Goal: Information Seeking & Learning: Find specific fact

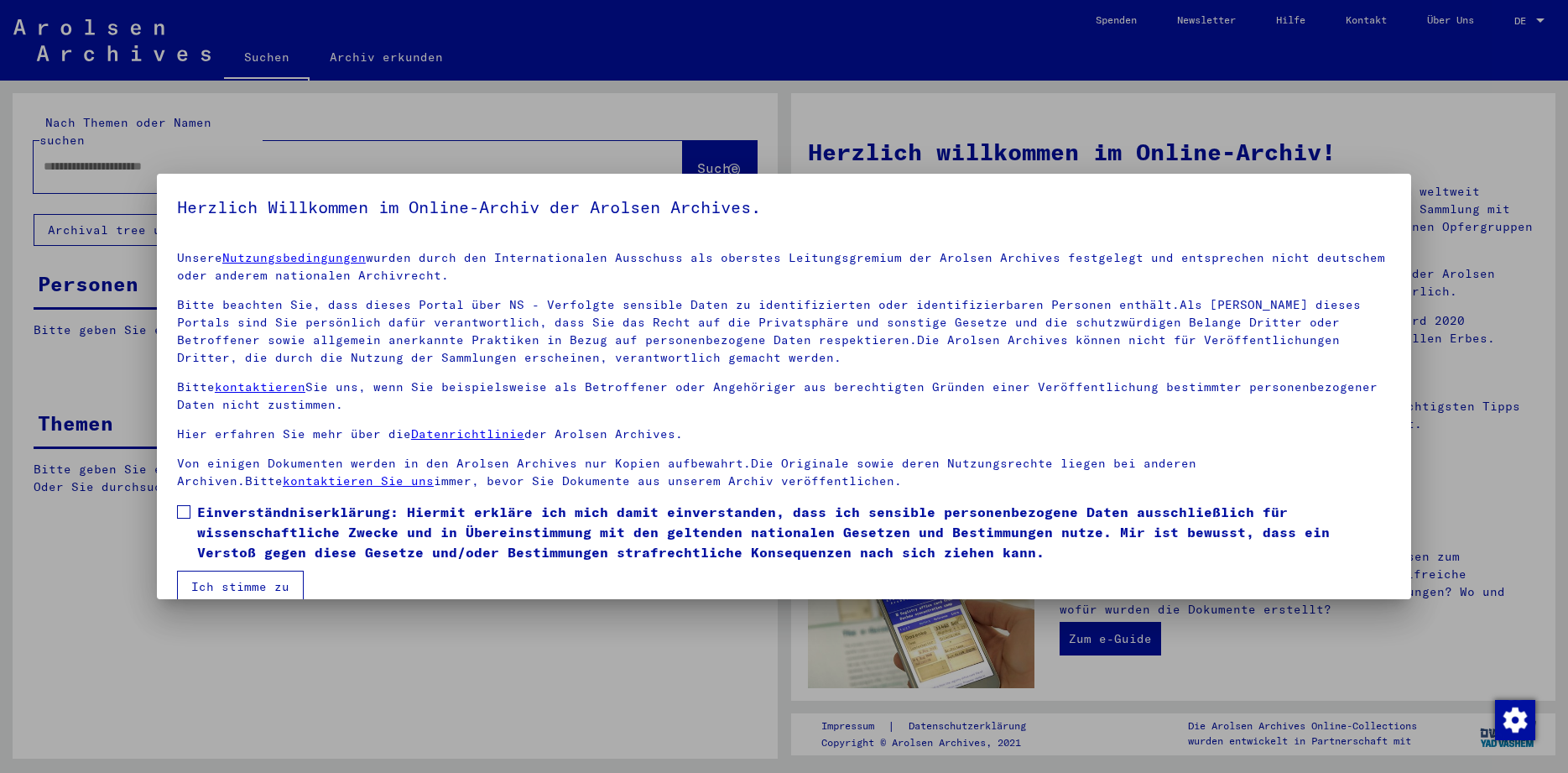
click at [187, 513] on span at bounding box center [183, 511] width 13 height 13
click at [230, 583] on button "Ich stimme zu" at bounding box center [240, 586] width 127 height 32
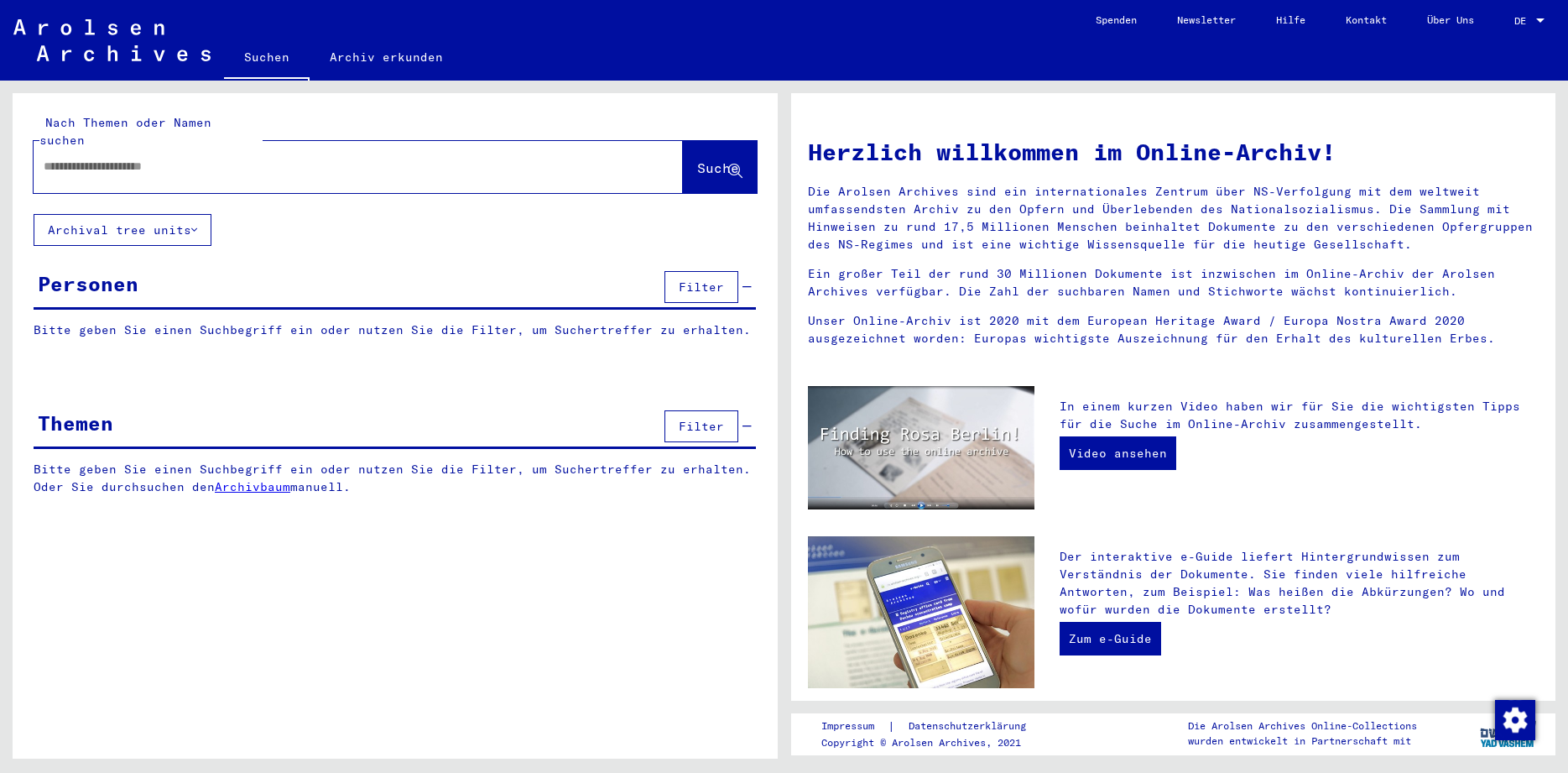
click at [183, 158] on input "text" at bounding box center [338, 167] width 588 height 17
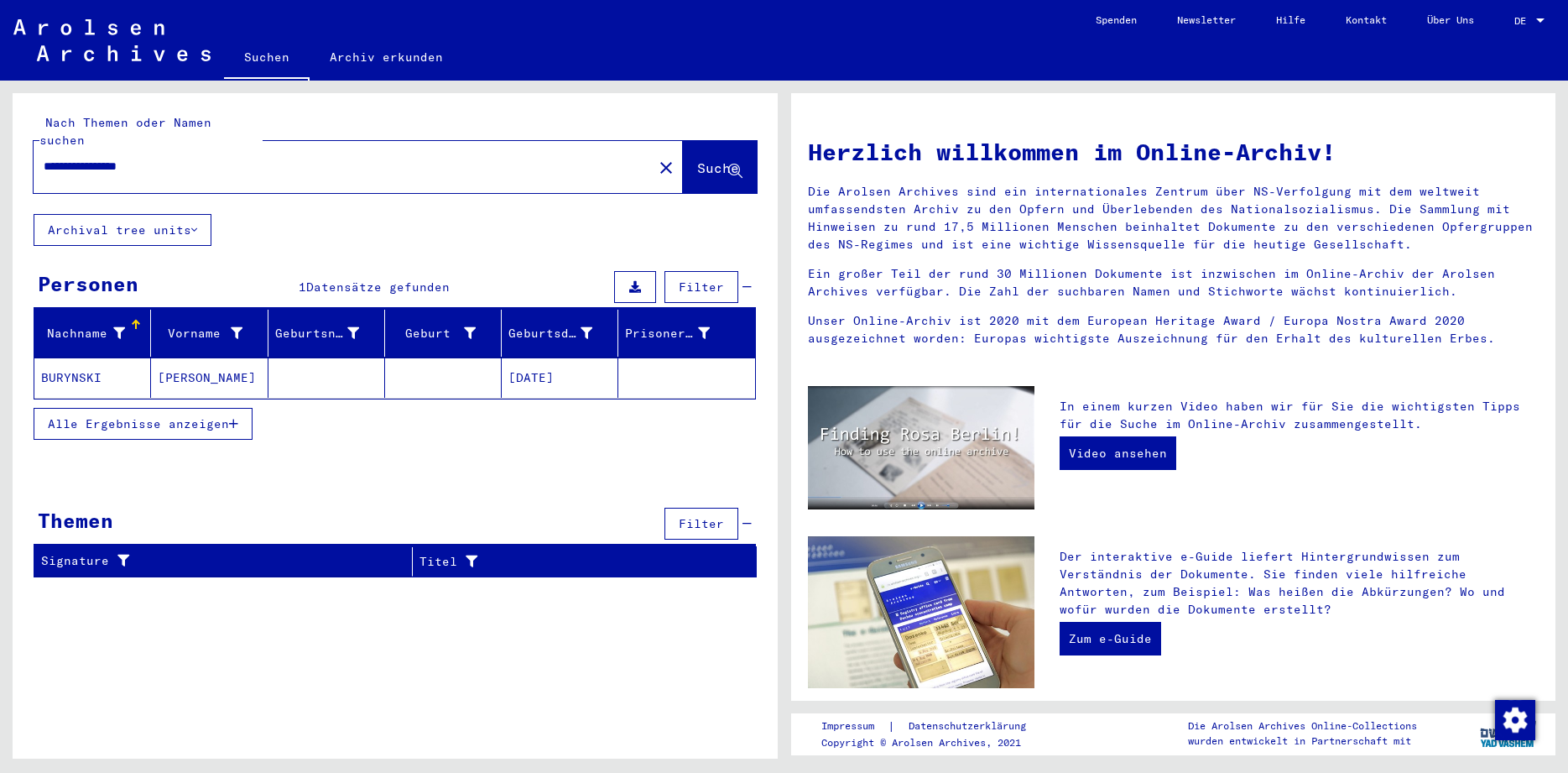
click at [57, 357] on mat-cell "BURYNSKI" at bounding box center [93, 377] width 117 height 40
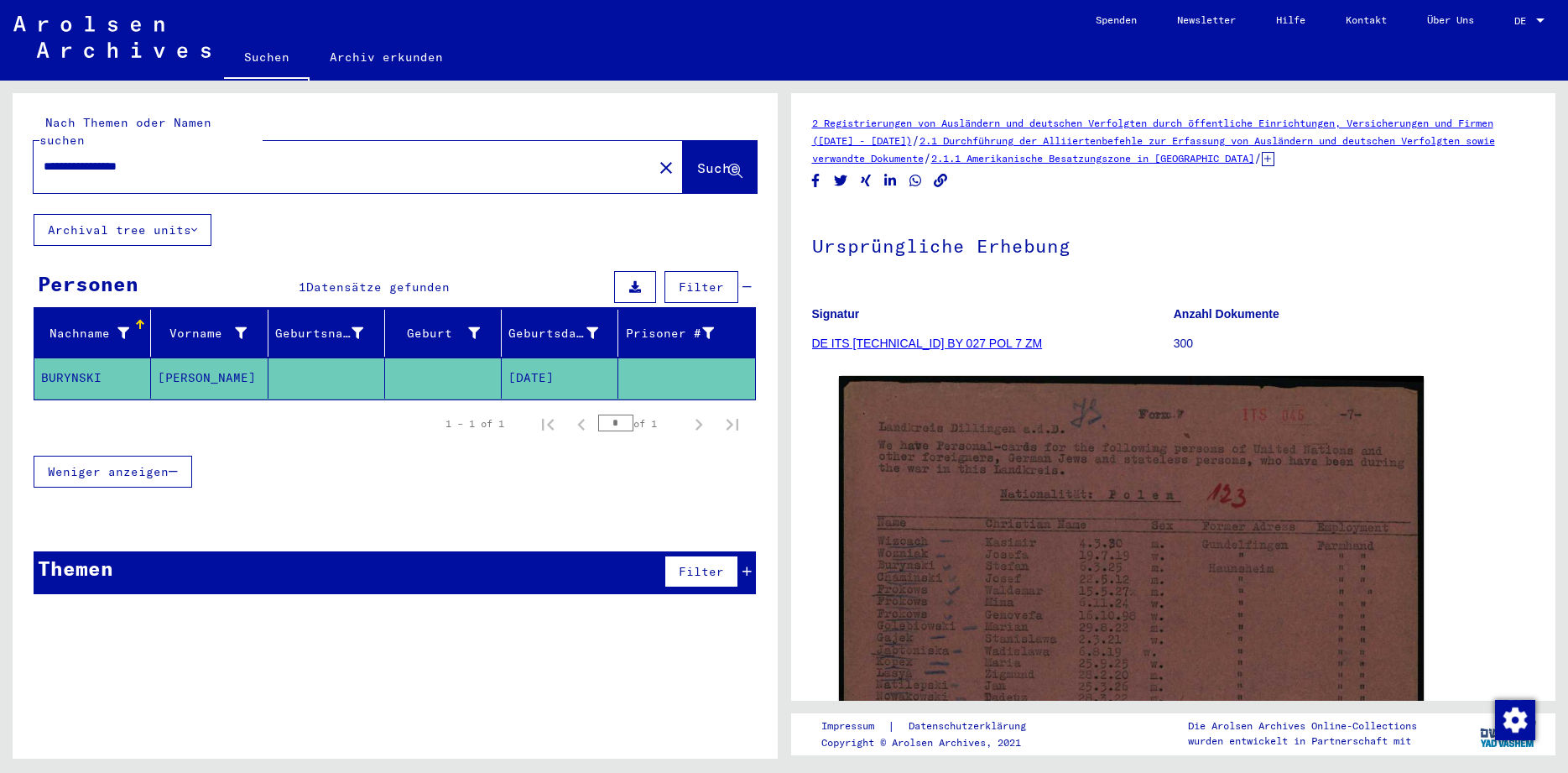
click at [175, 158] on input "**********" at bounding box center [343, 167] width 599 height 17
type input "*"
click at [203, 158] on input "text" at bounding box center [343, 167] width 599 height 17
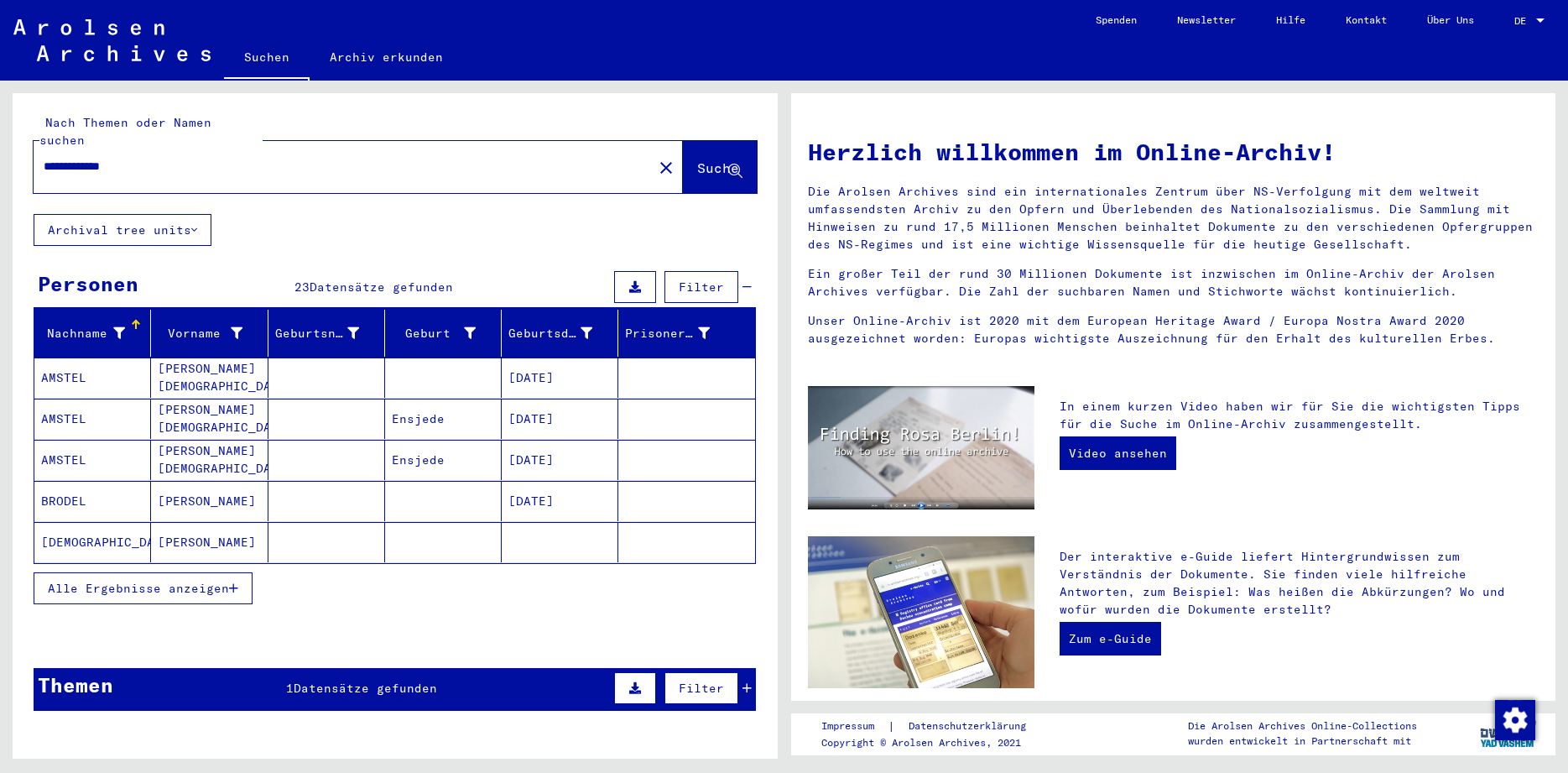
click at [172, 581] on span "Alle Ergebnisse anzeigen" at bounding box center [139, 588] width 182 height 15
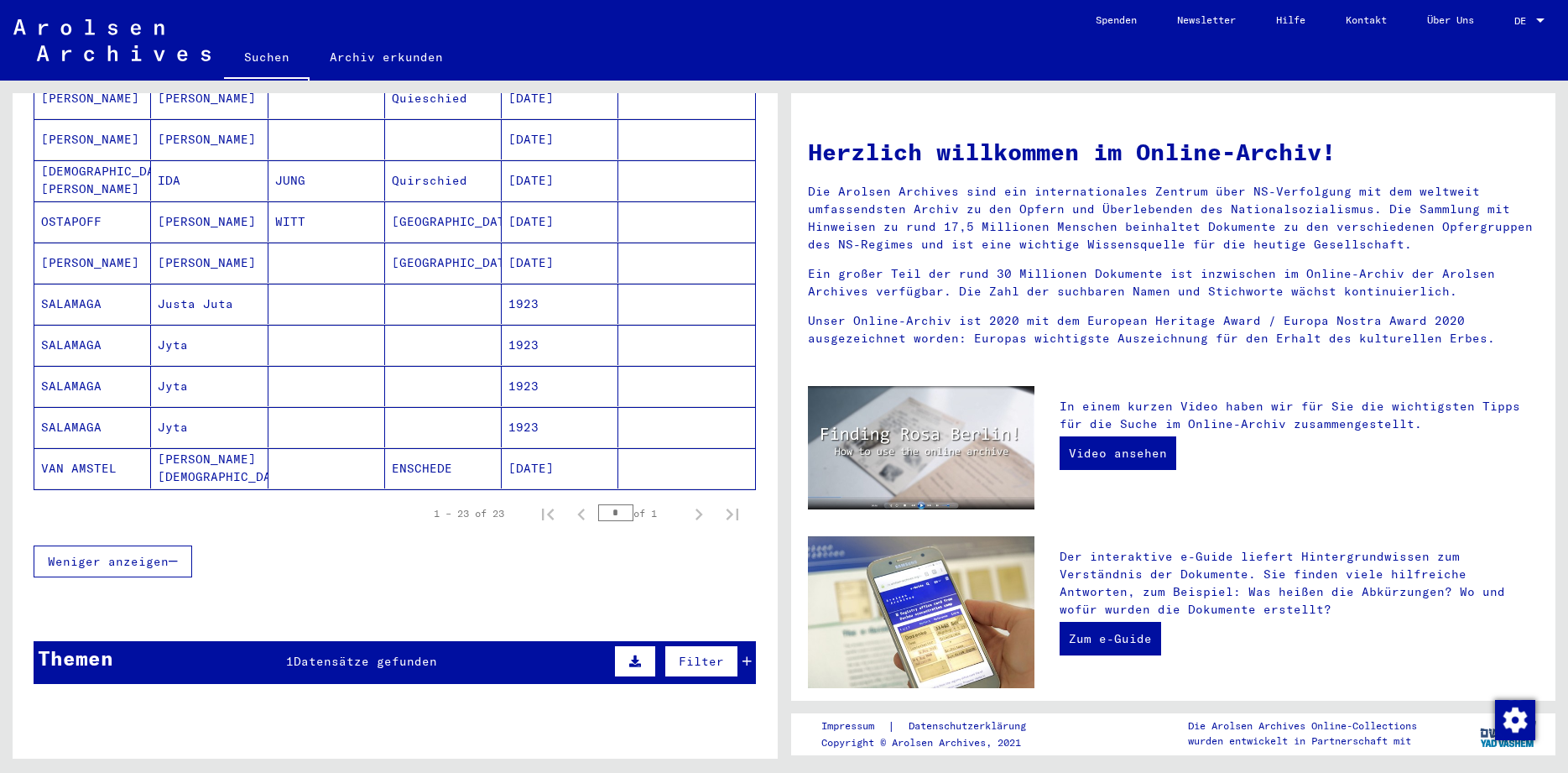
scroll to position [817, 0]
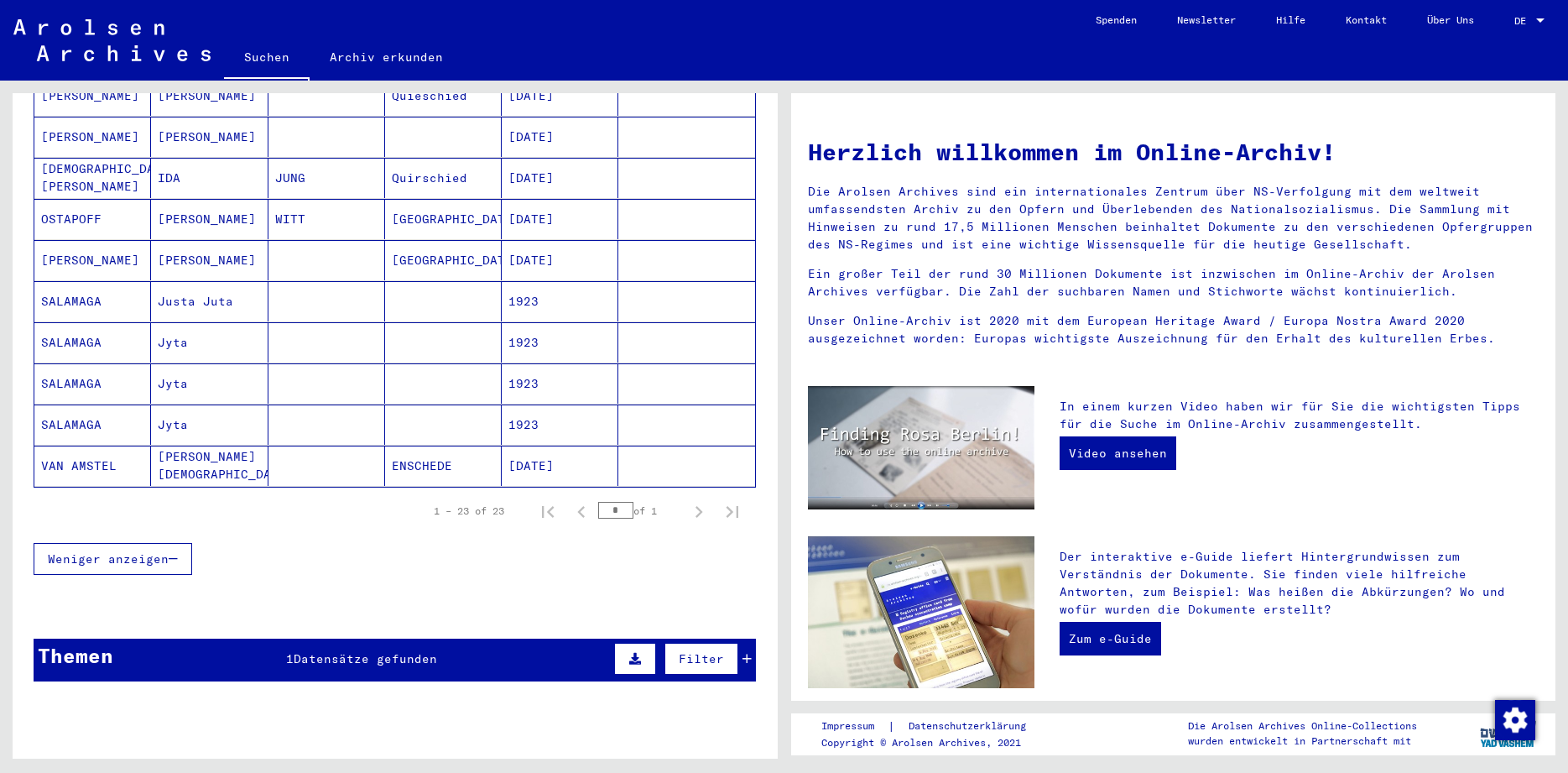
click at [404, 638] on div "Themen 1 Datensätze gefunden Filter" at bounding box center [394, 659] width 722 height 43
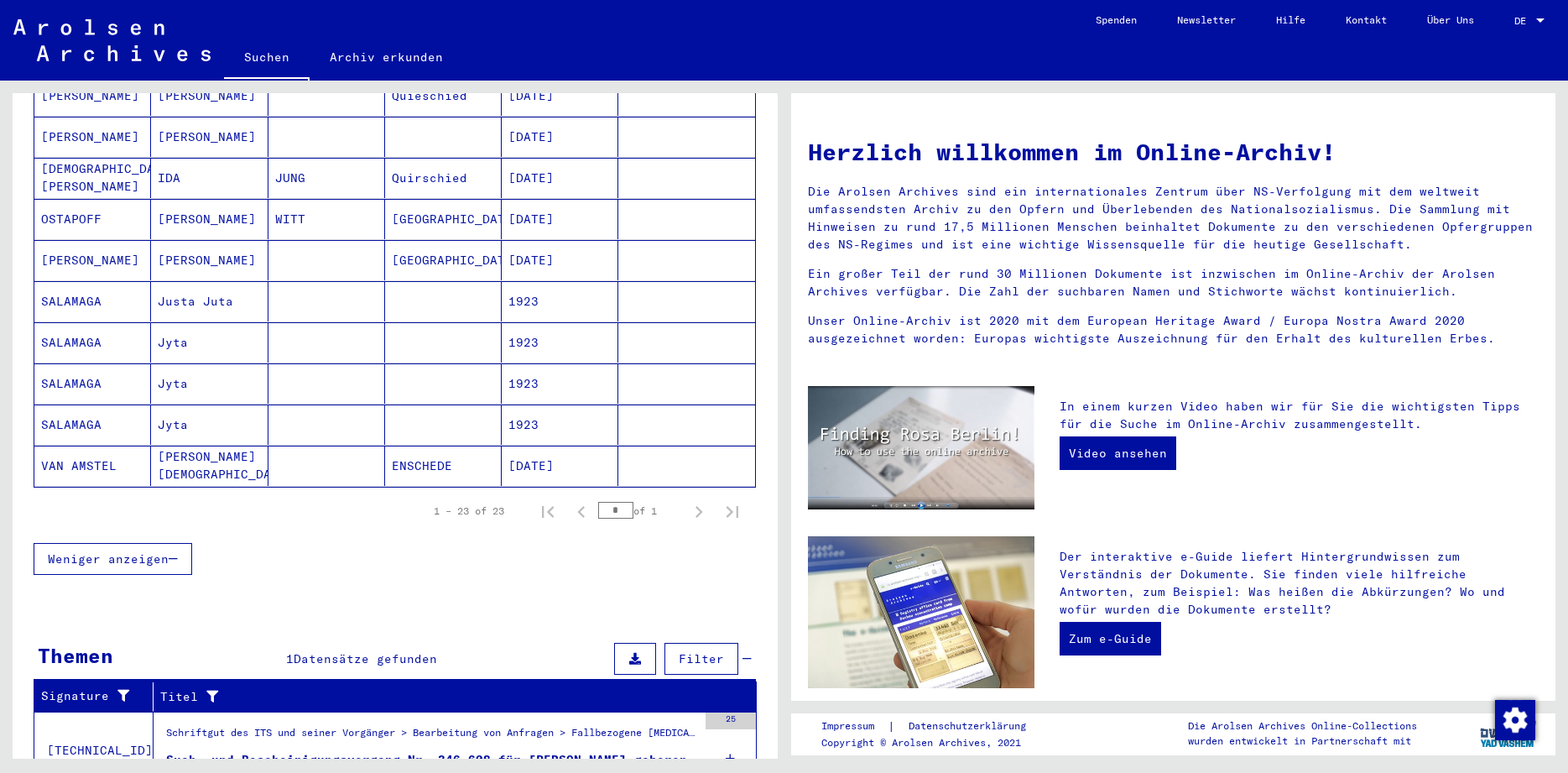
click at [506, 751] on div "Such- und Bescheinigungsvorgang Nr. 346.608 für [PERSON_NAME] geboren [DEMOGRAP…" at bounding box center [431, 760] width 531 height 17
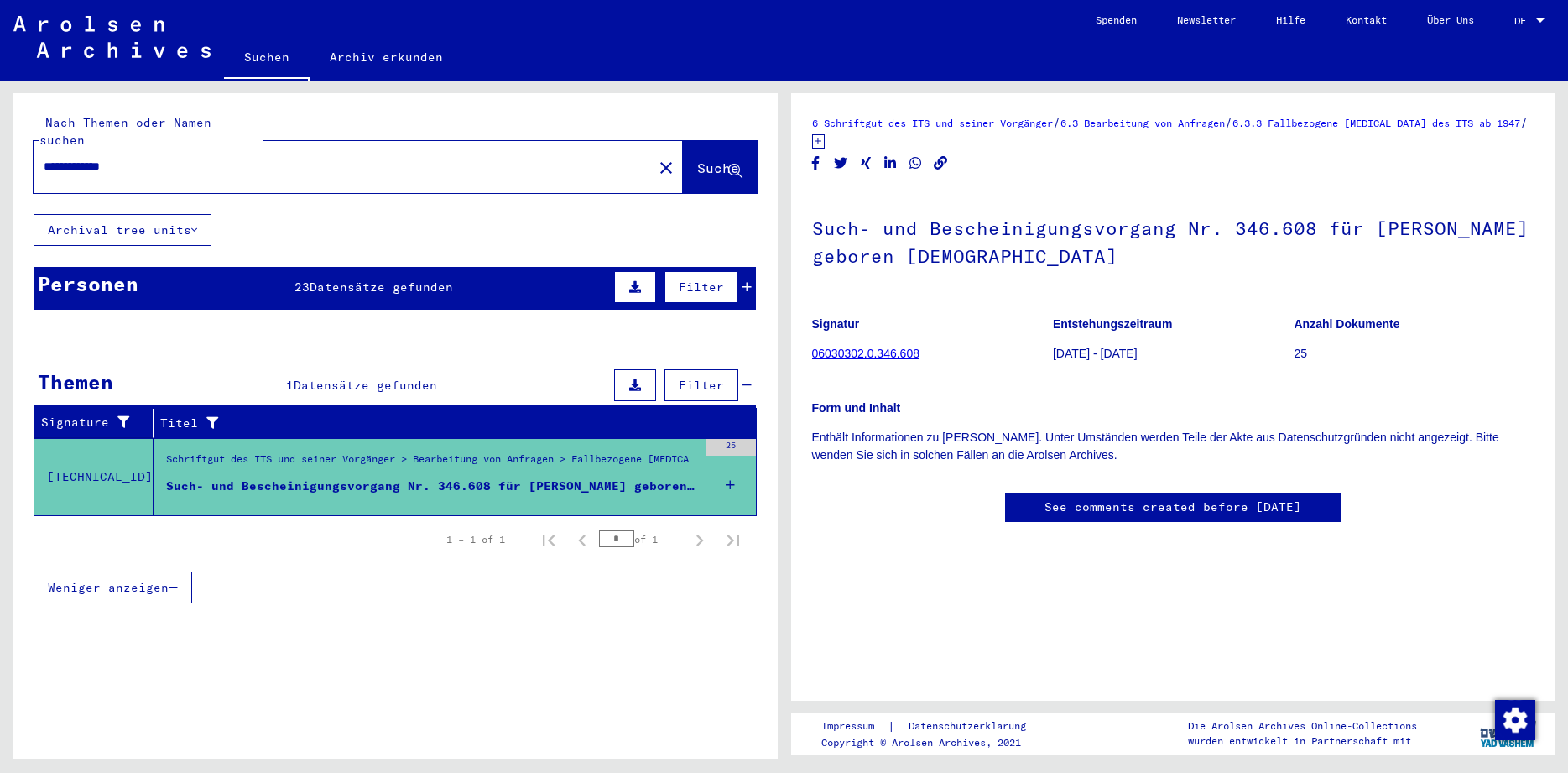
click at [194, 148] on div "**********" at bounding box center [338, 166] width 609 height 38
click at [196, 158] on input "**********" at bounding box center [343, 167] width 599 height 17
type input "*"
type input "**********"
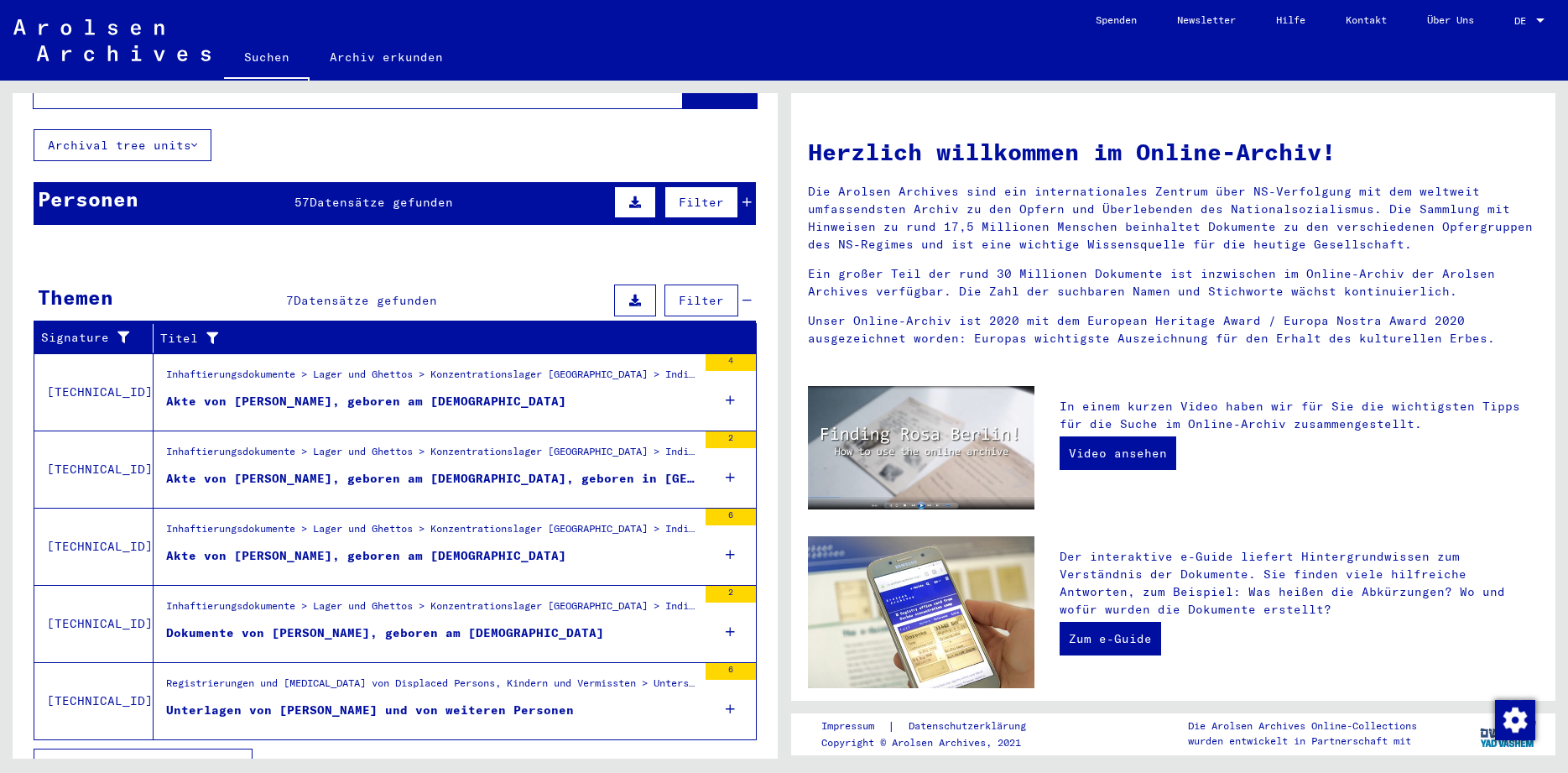
scroll to position [98, 0]
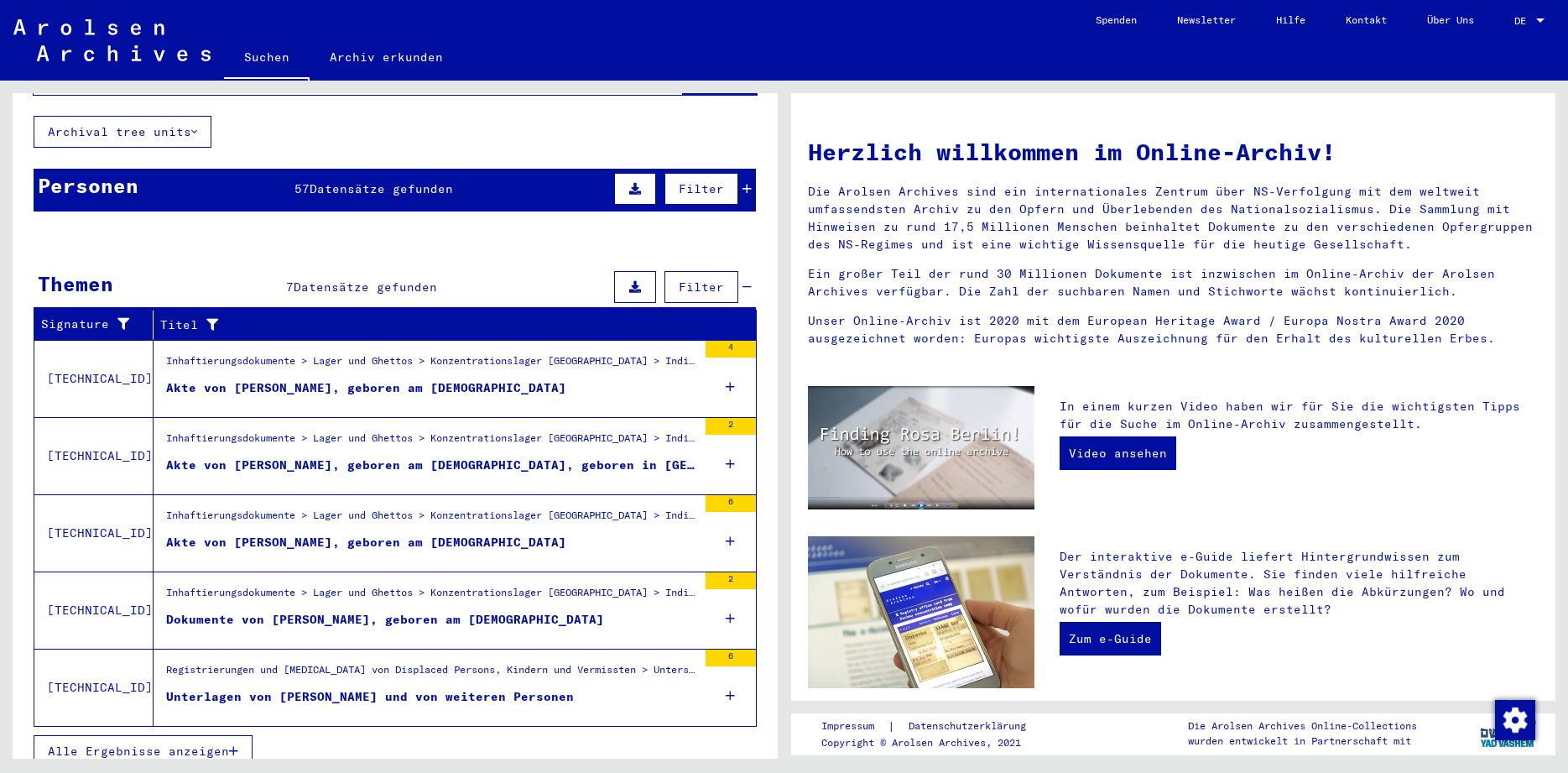
click at [329, 182] on span "Datensätze gefunden" at bounding box center [382, 189] width 143 height 15
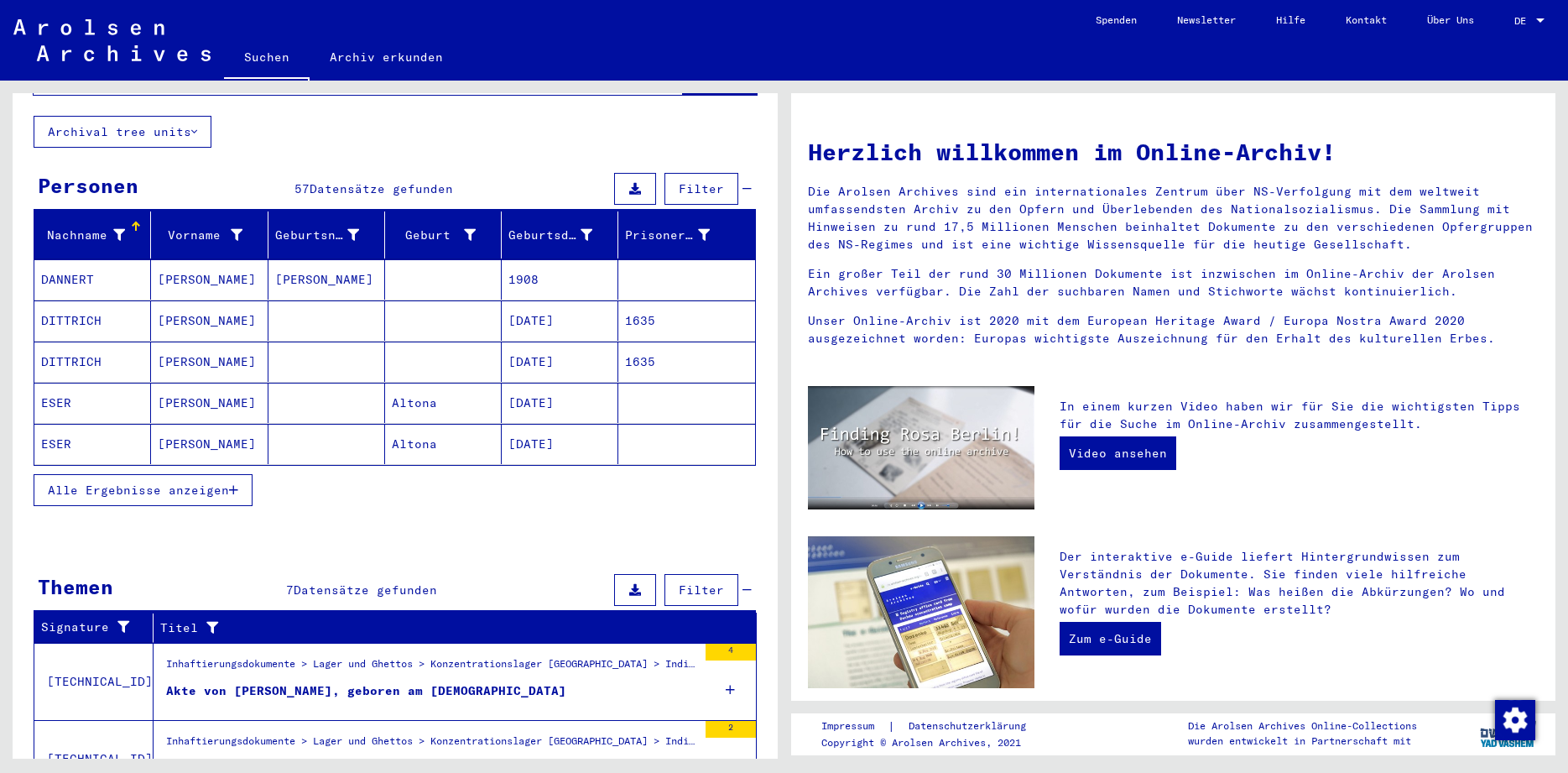
click at [131, 482] on span "Alle Ergebnisse anzeigen" at bounding box center [139, 489] width 182 height 15
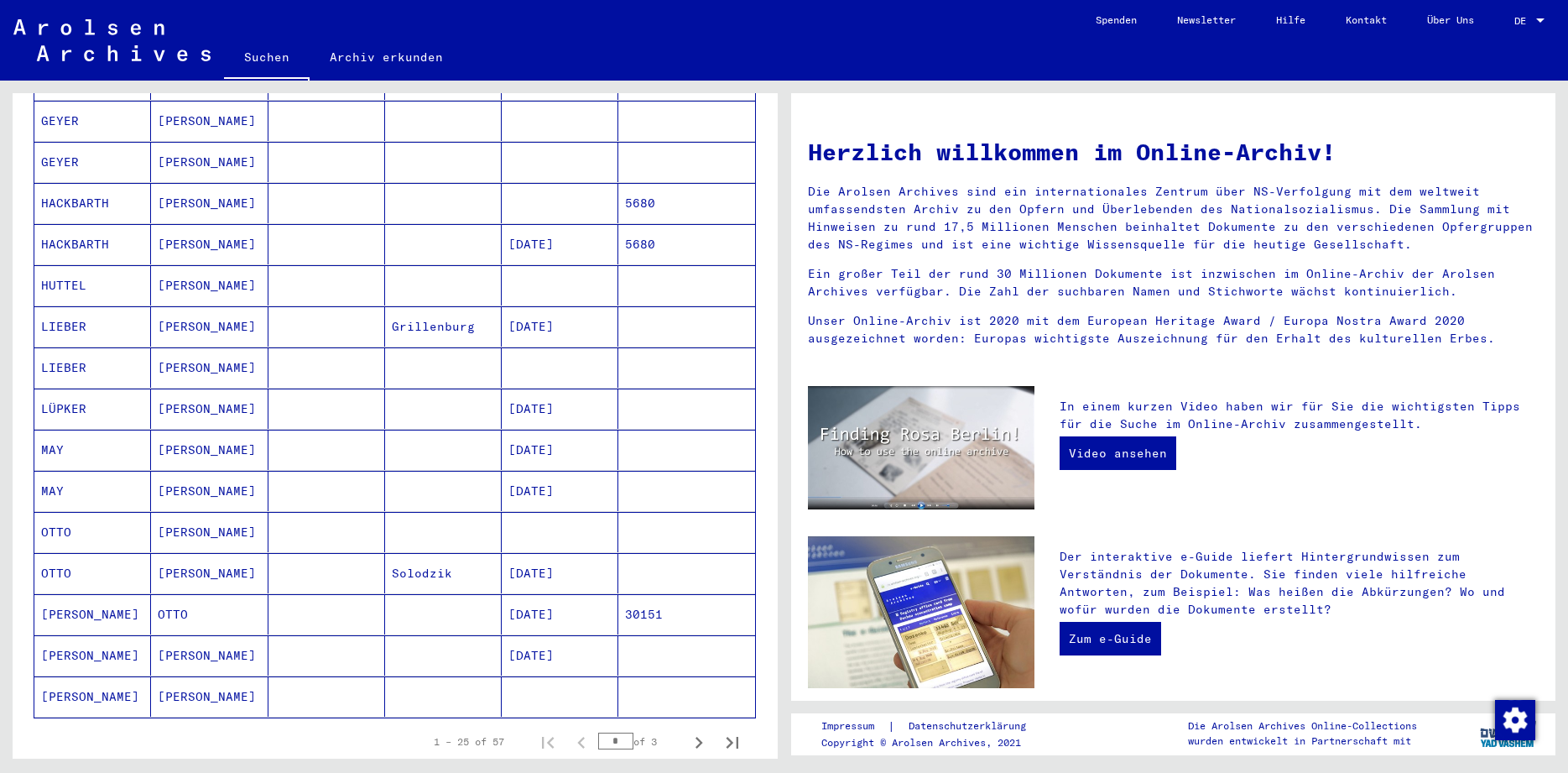
scroll to position [695, 0]
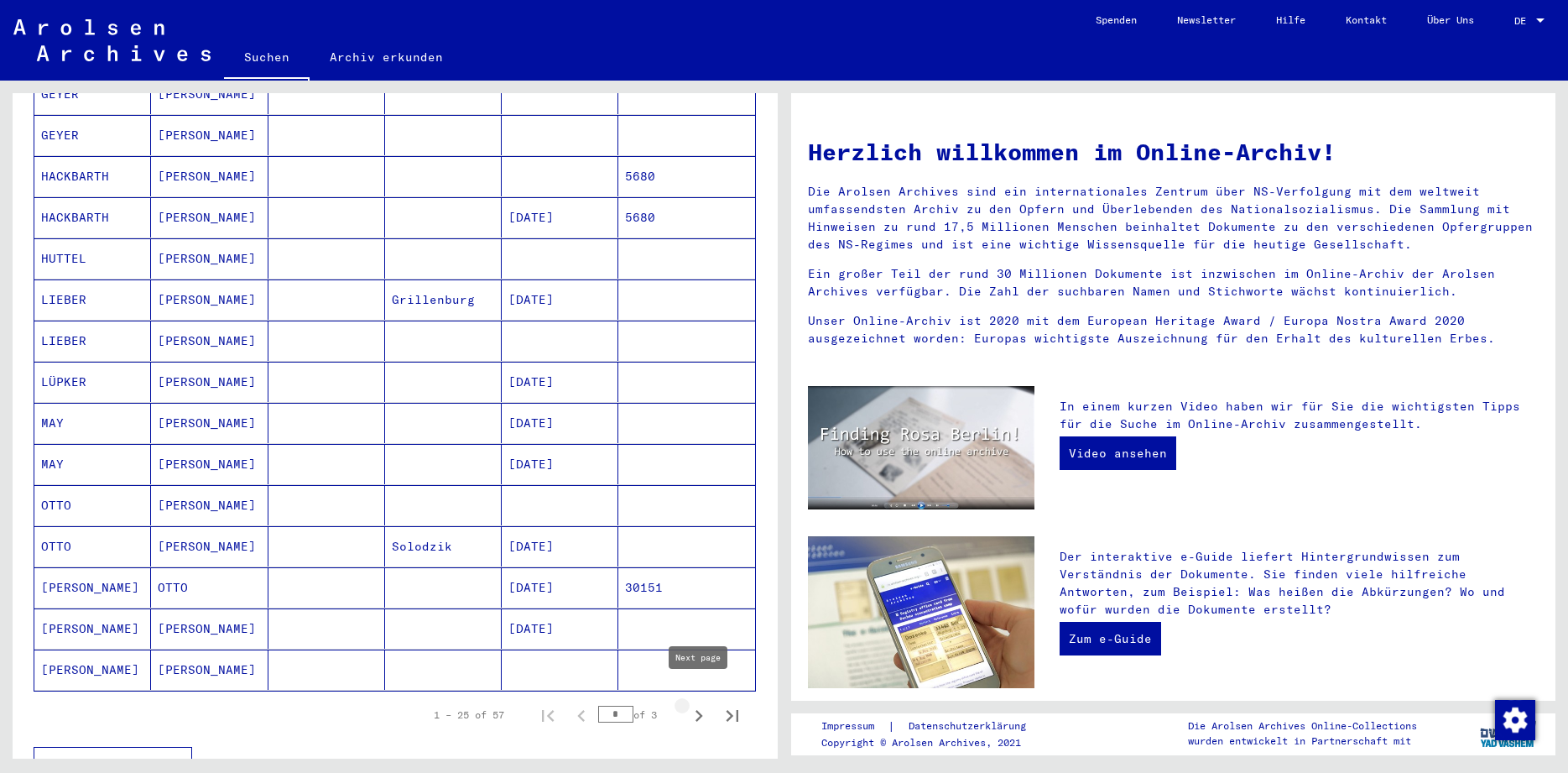
click at [695, 704] on icon "Next page" at bounding box center [698, 715] width 24 height 24
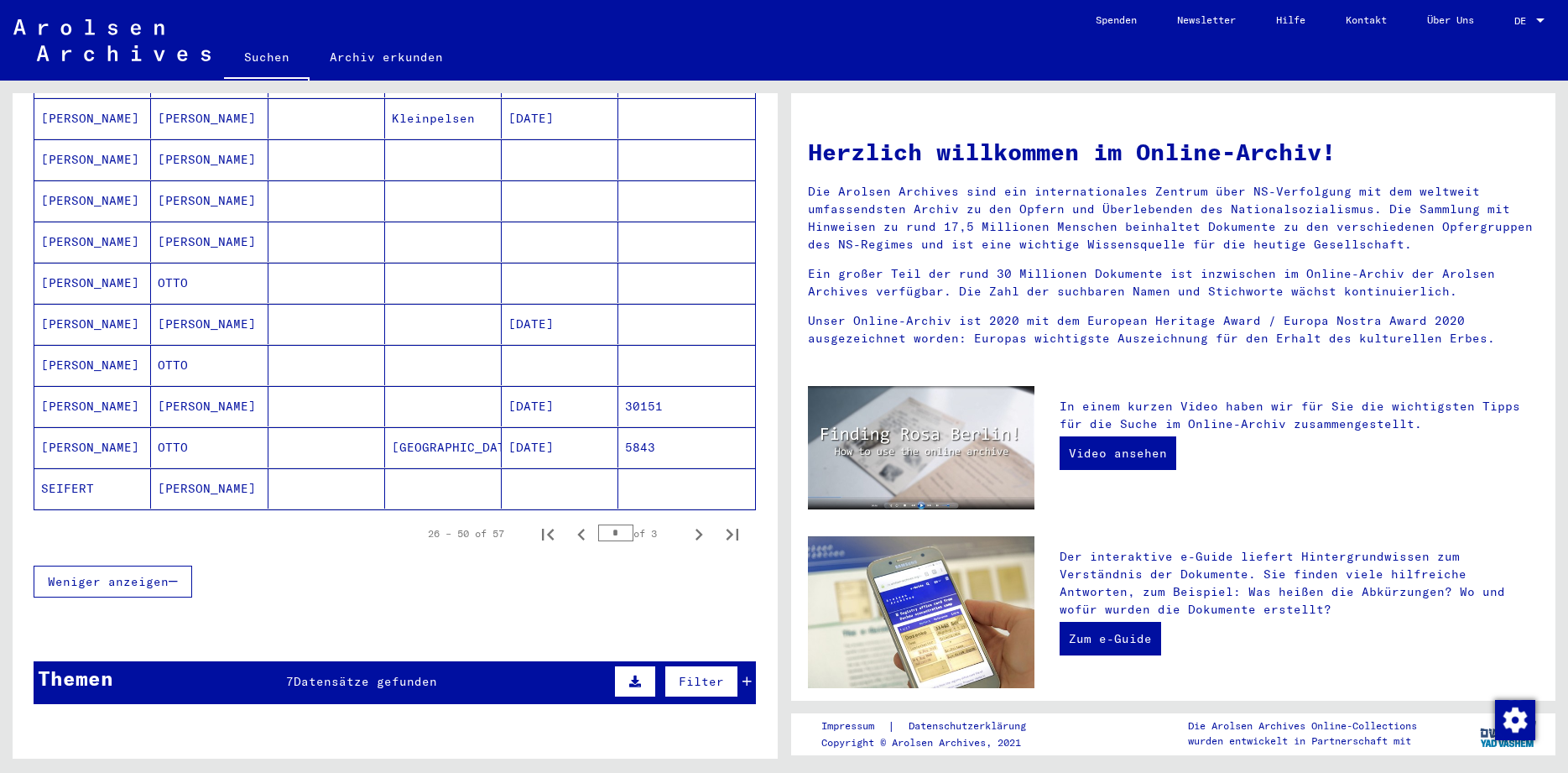
scroll to position [902, 0]
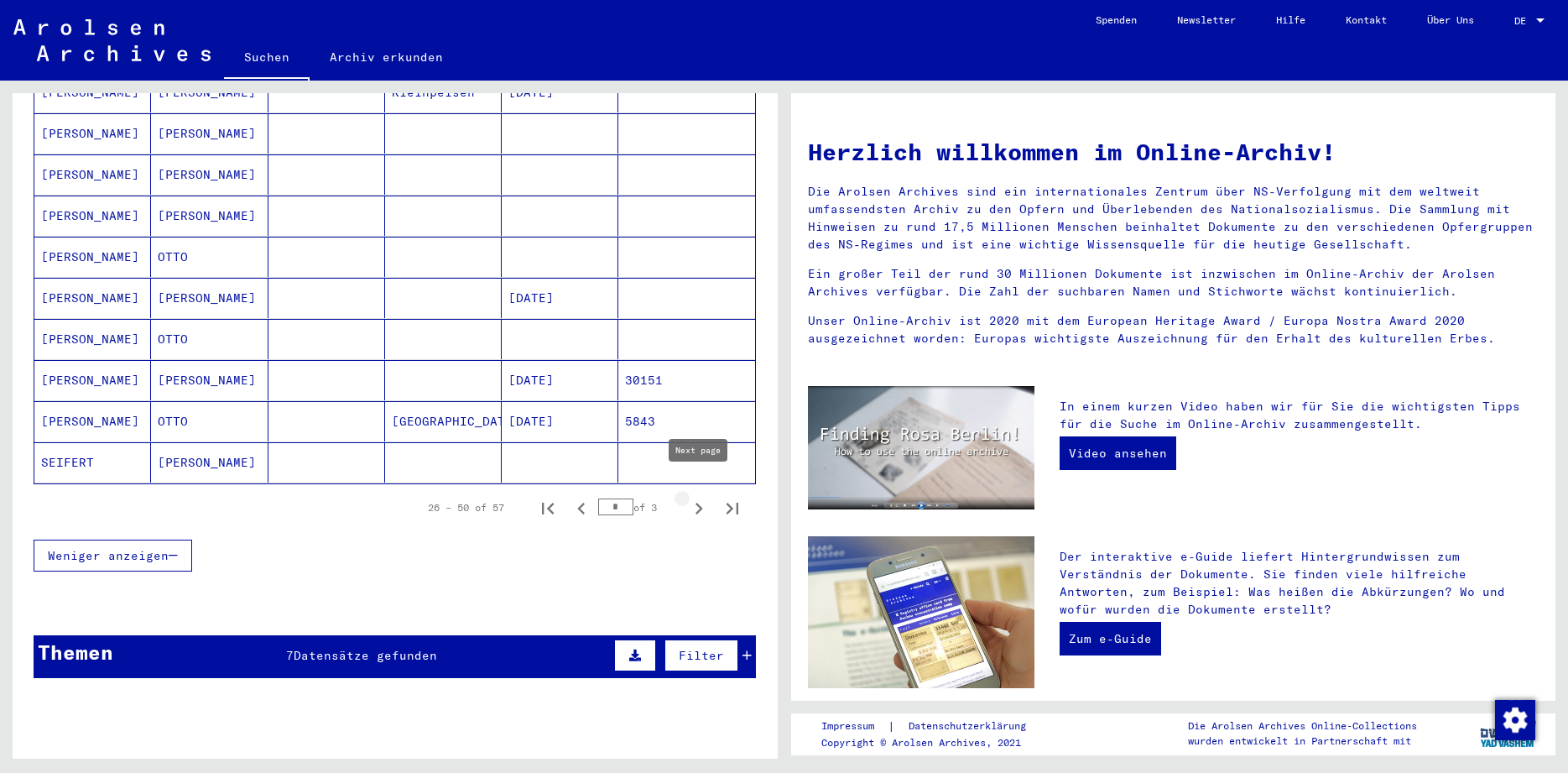
click at [695, 497] on icon "Next page" at bounding box center [698, 508] width 24 height 24
type input "*"
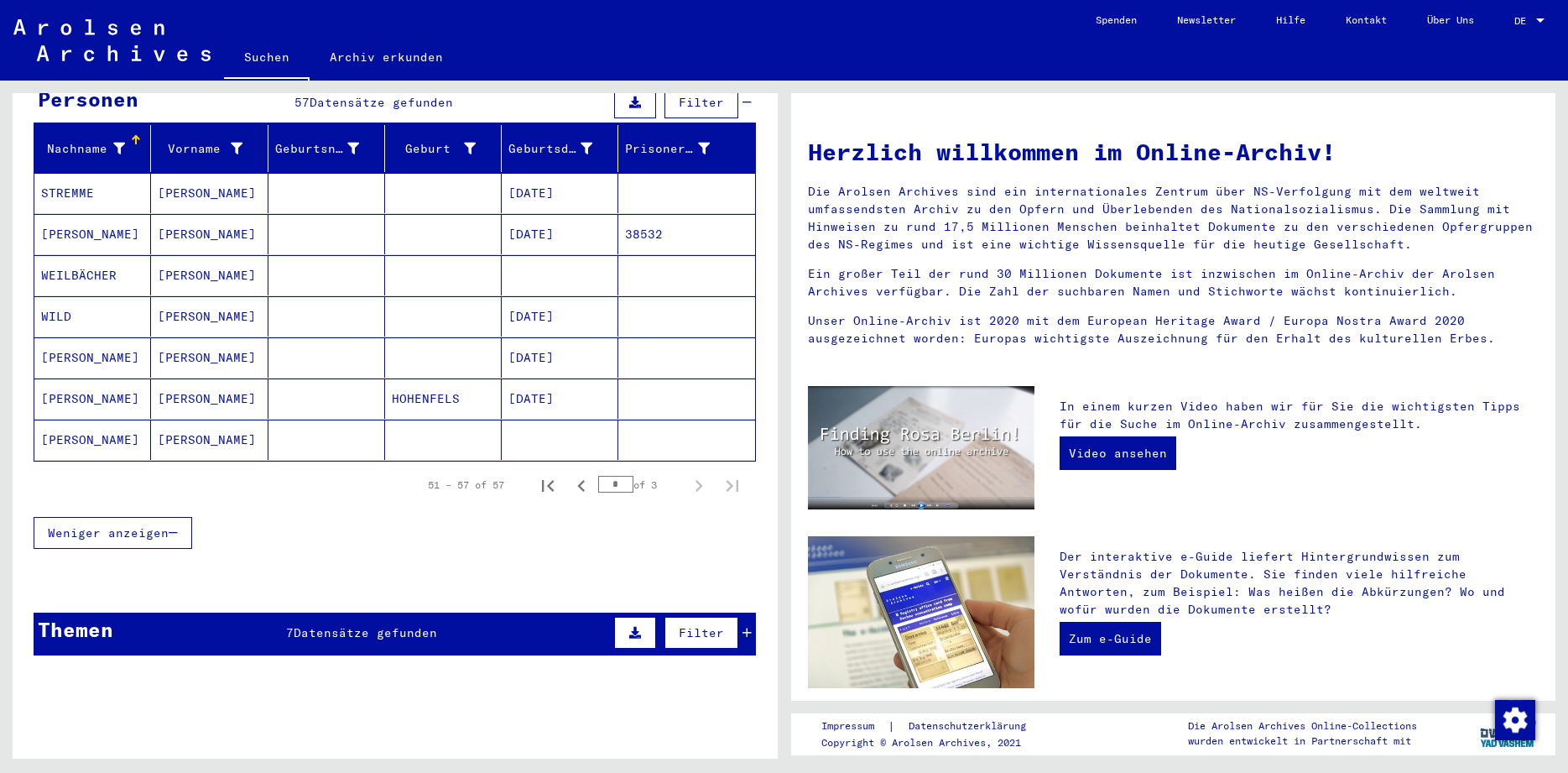
scroll to position [45, 0]
